Goal: Use online tool/utility: Utilize a website feature to perform a specific function

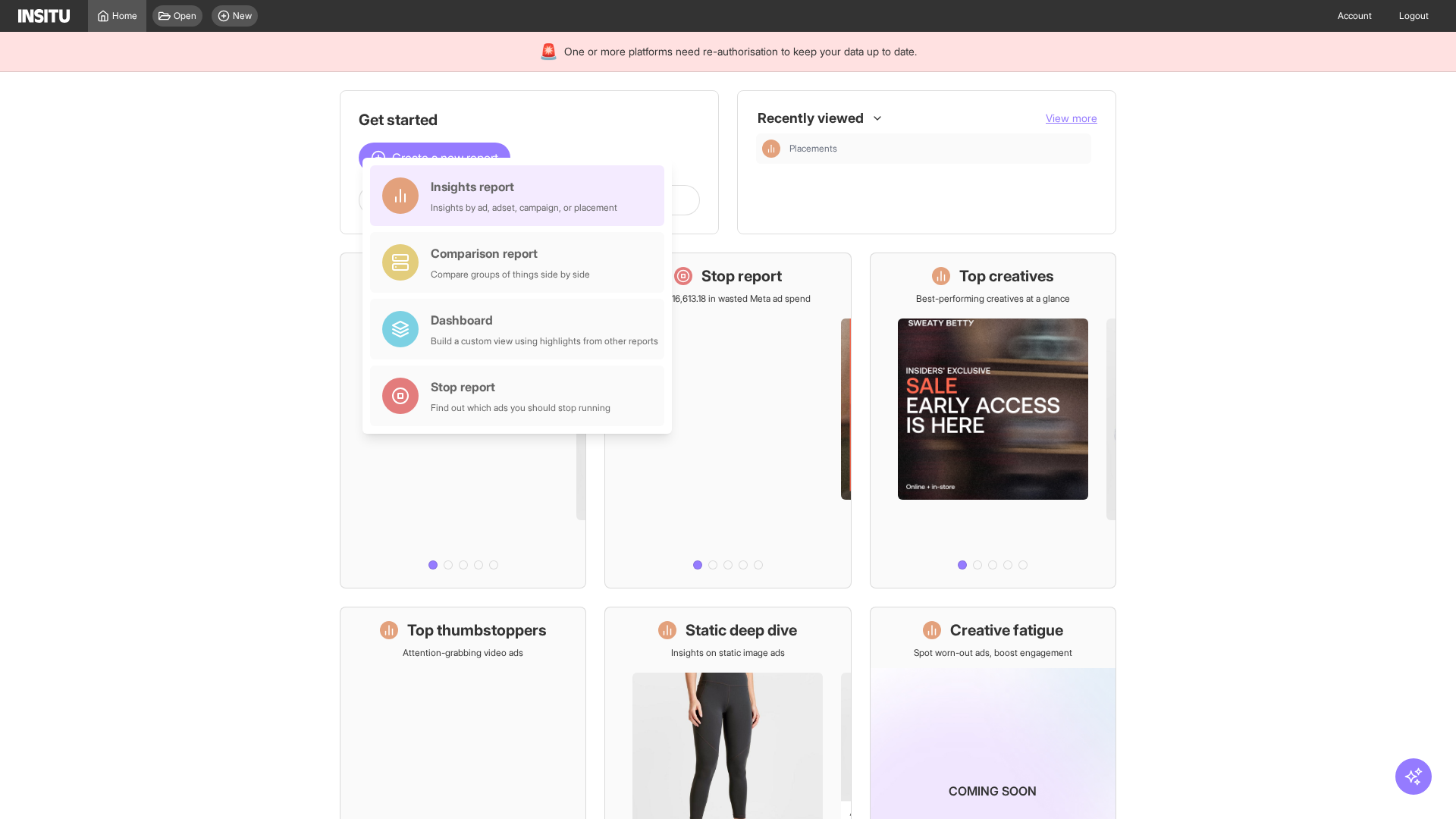
click at [521, 195] on div "Insights report Insights by ad, adset, campaign, or placement" at bounding box center [524, 195] width 187 height 37
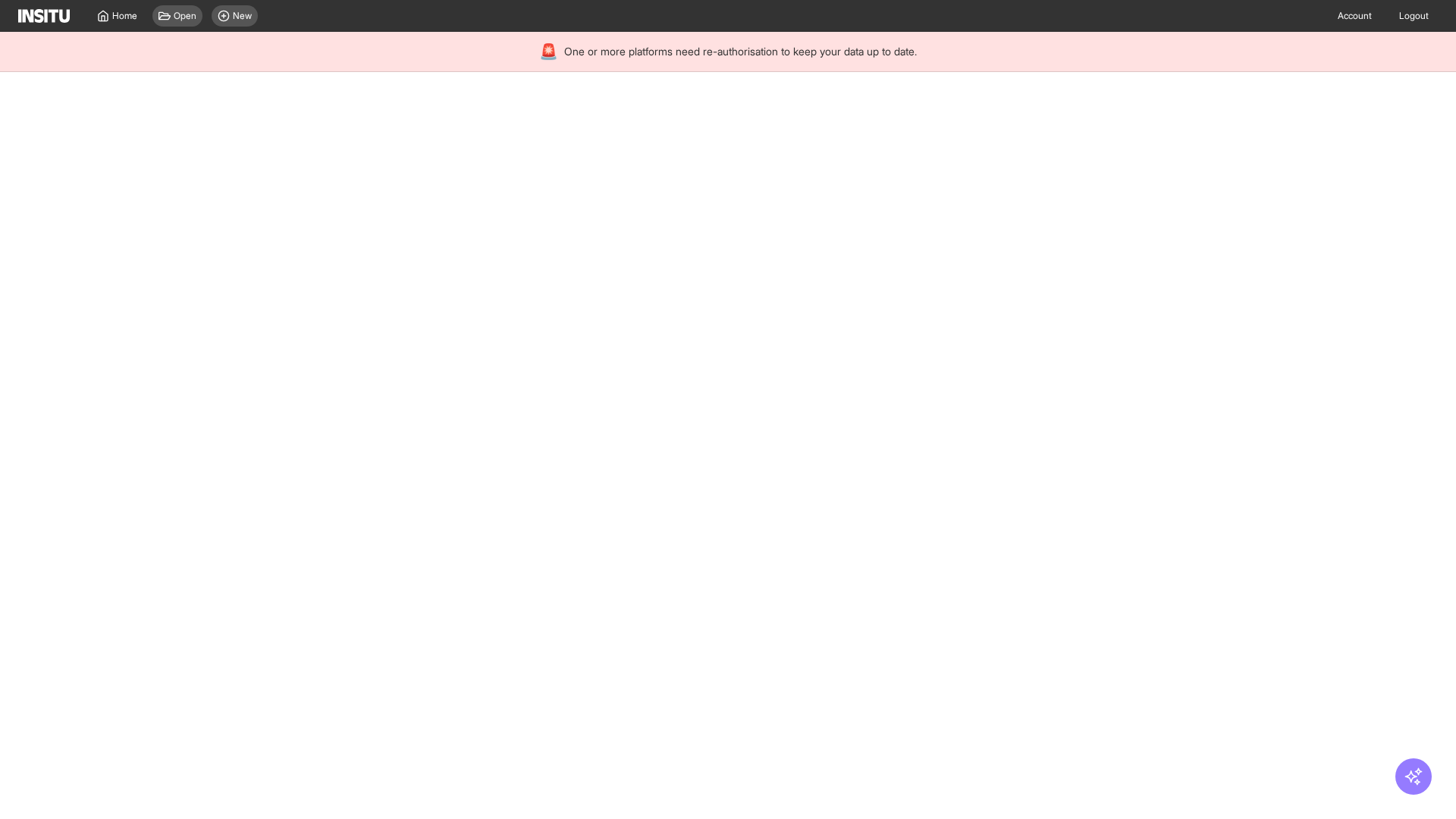
select select "**"
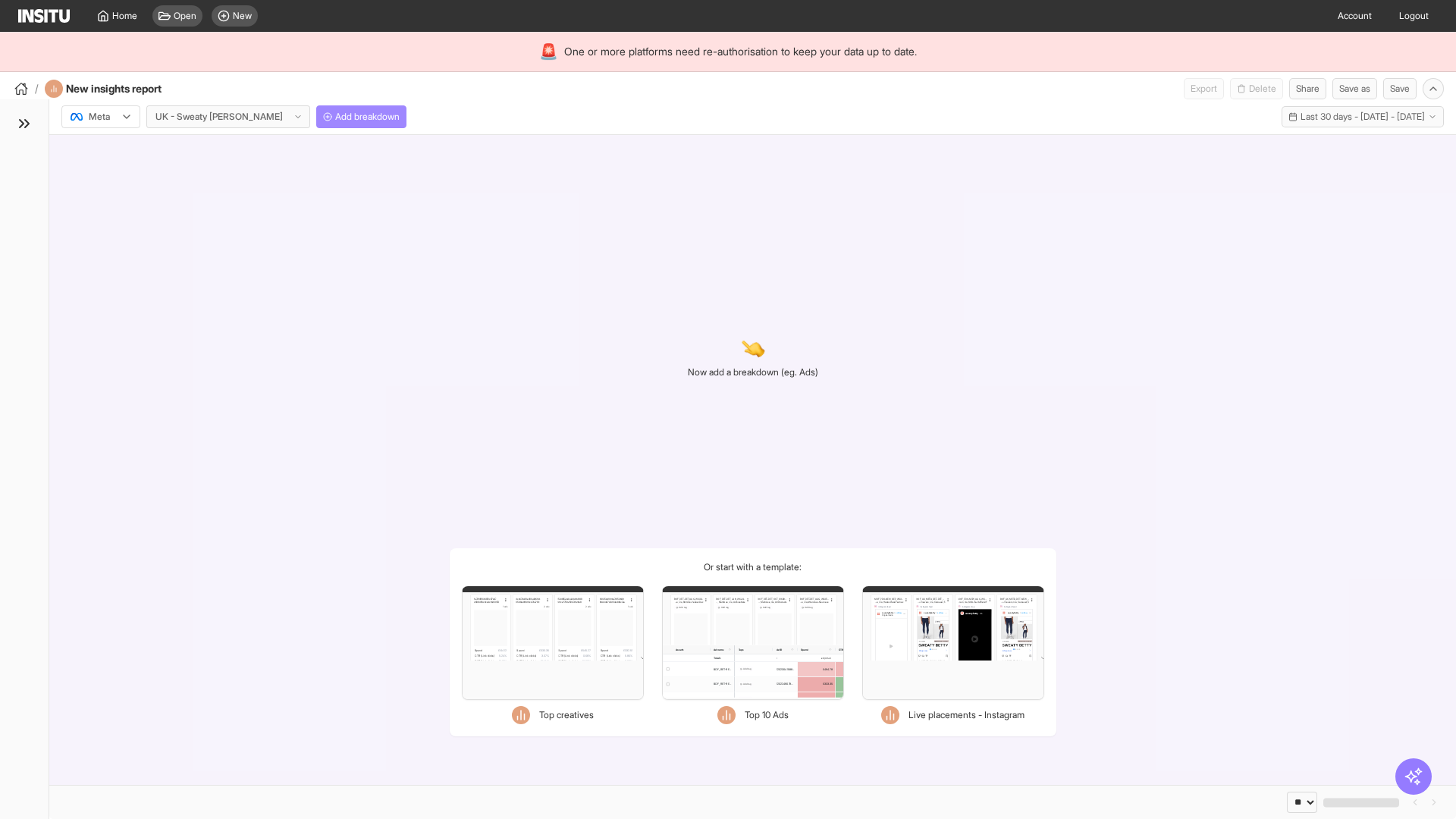
click at [335, 116] on span "Add breakdown" at bounding box center [367, 116] width 65 height 12
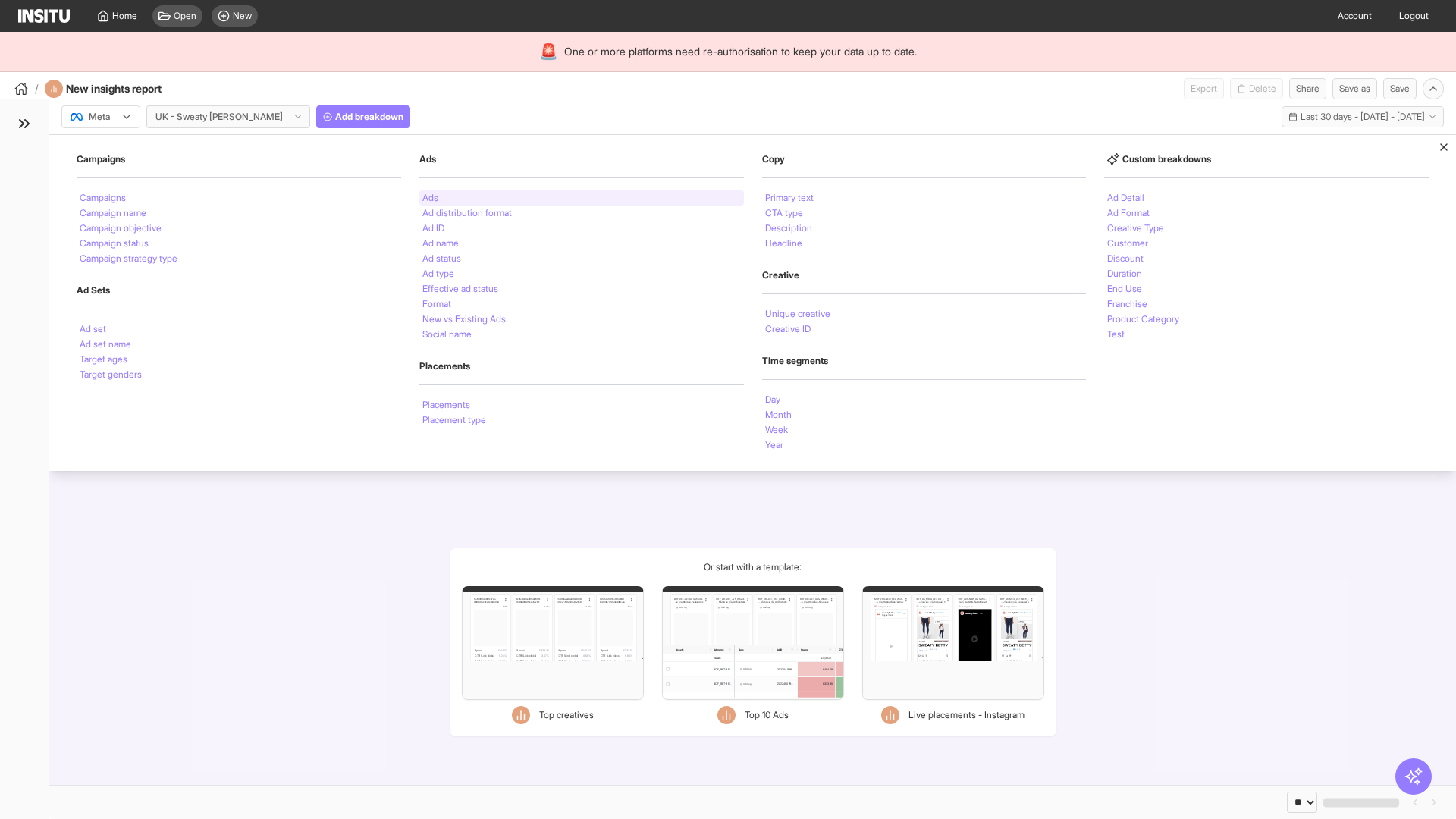
click at [430, 198] on li "Ads" at bounding box center [430, 198] width 16 height 9
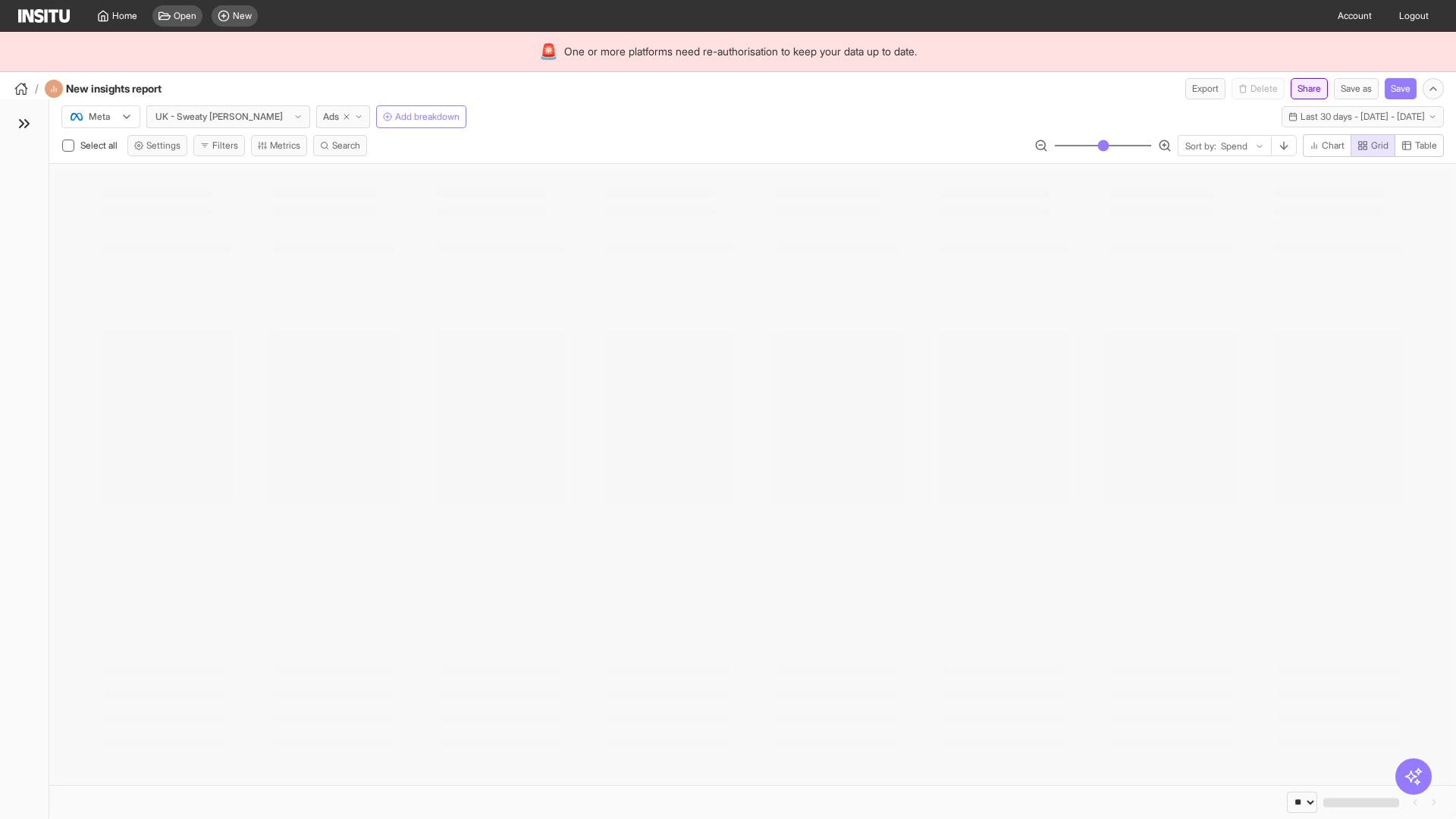
click at [1302, 88] on button "Share" at bounding box center [1310, 88] width 38 height 22
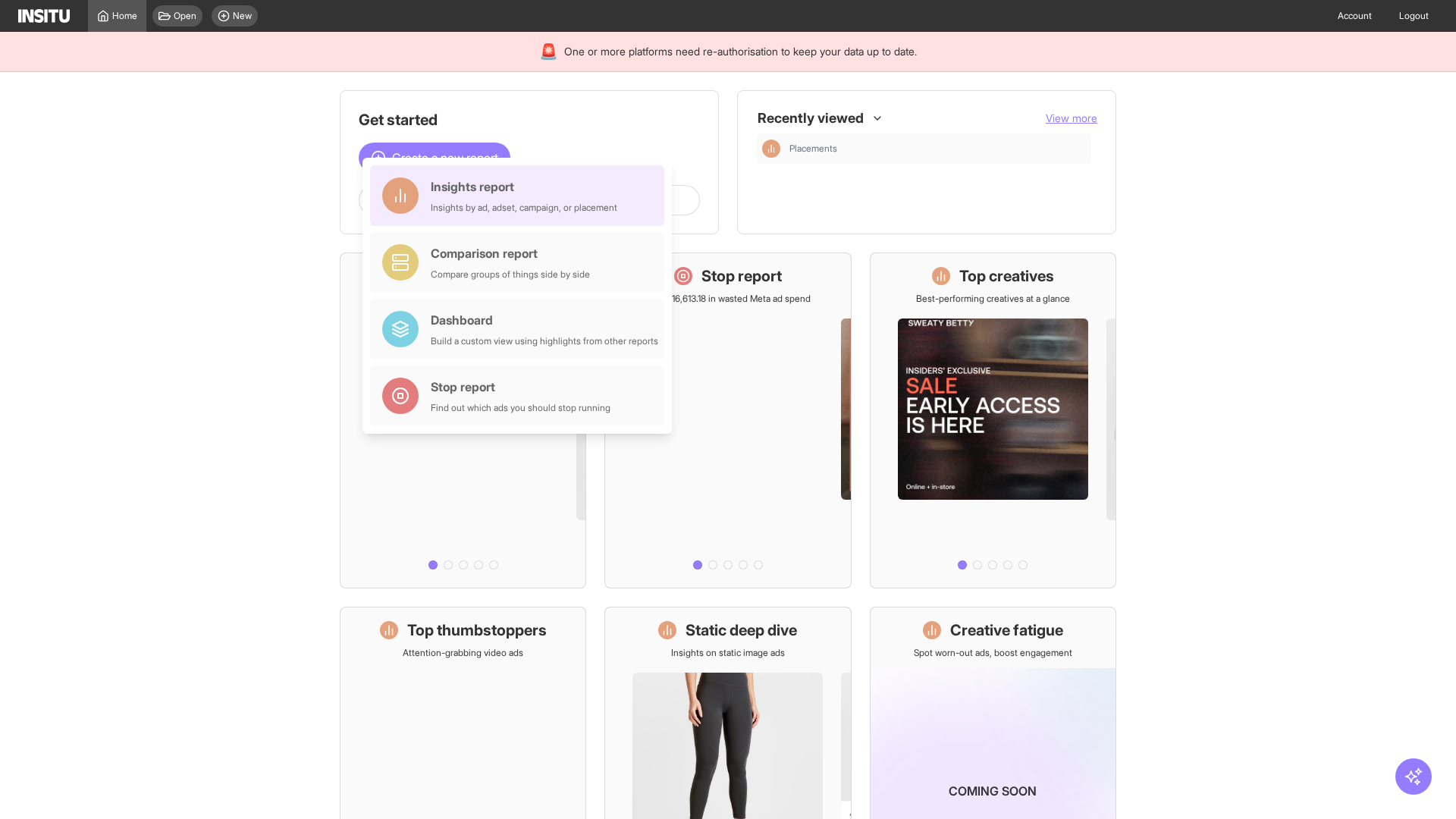
click at [521, 195] on div "Insights report Insights by ad, adset, campaign, or placement" at bounding box center [524, 195] width 187 height 37
